Goal: Task Accomplishment & Management: Manage account settings

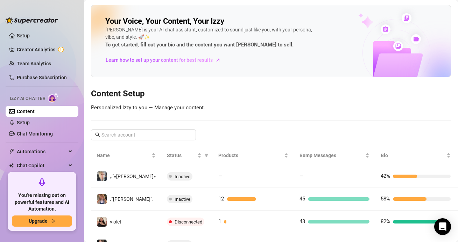
scroll to position [58, 0]
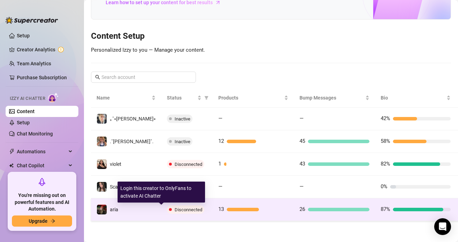
click at [167, 212] on span "Disconnected" at bounding box center [185, 210] width 37 height 8
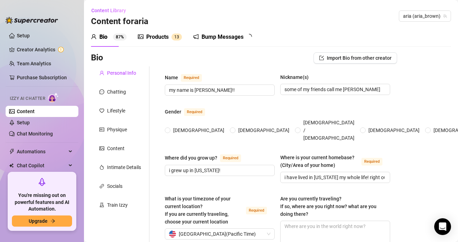
radio input "true"
type input "[DATE]"
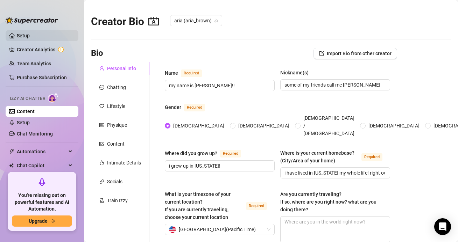
click at [26, 34] on link "Setup" at bounding box center [23, 36] width 13 height 6
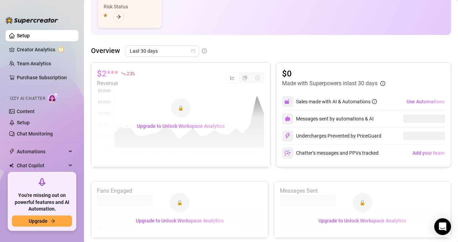
scroll to position [119, 0]
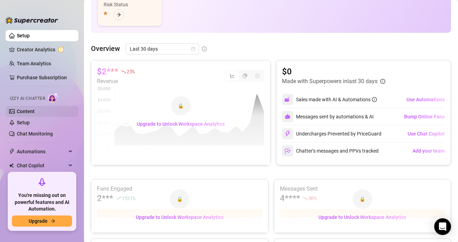
click at [22, 109] on link "Content" at bounding box center [26, 112] width 18 height 6
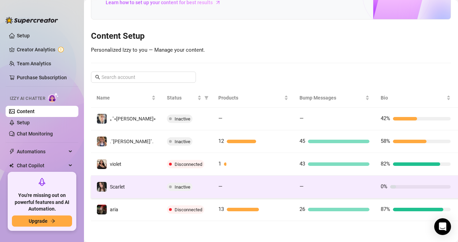
click at [255, 180] on td "—" at bounding box center [253, 187] width 81 height 23
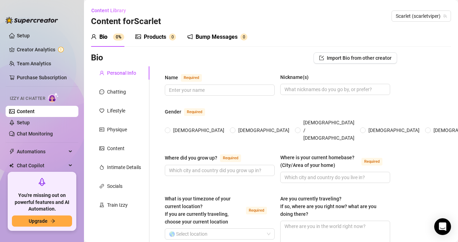
click at [141, 39] on icon "picture" at bounding box center [138, 37] width 6 height 6
